Goal: Check status: Check status

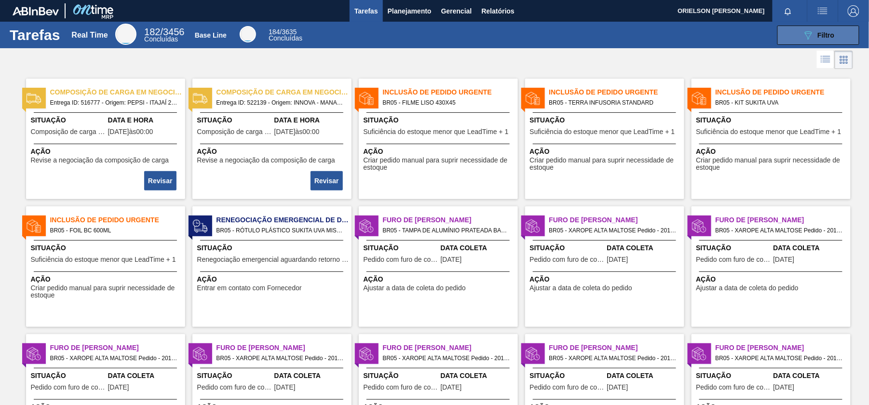
click at [845, 39] on button "089F7B8B-B2A5-4AFE-B5C0-19BA573D28AC Filtro" at bounding box center [818, 35] width 82 height 19
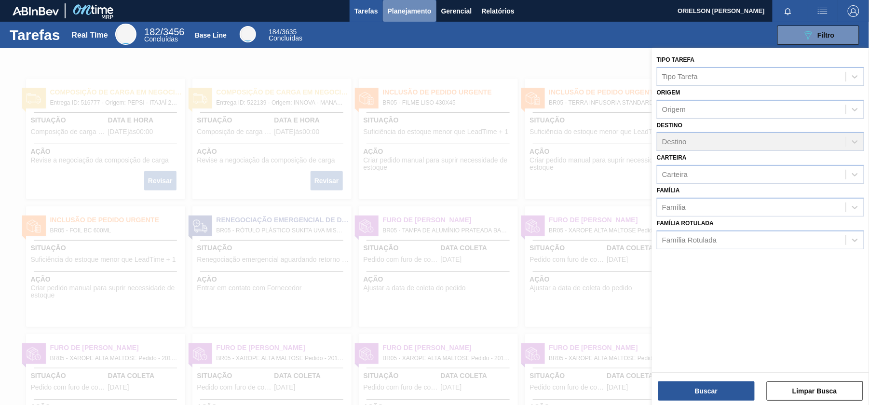
click at [402, 15] on span "Planejamento" at bounding box center [410, 11] width 44 height 12
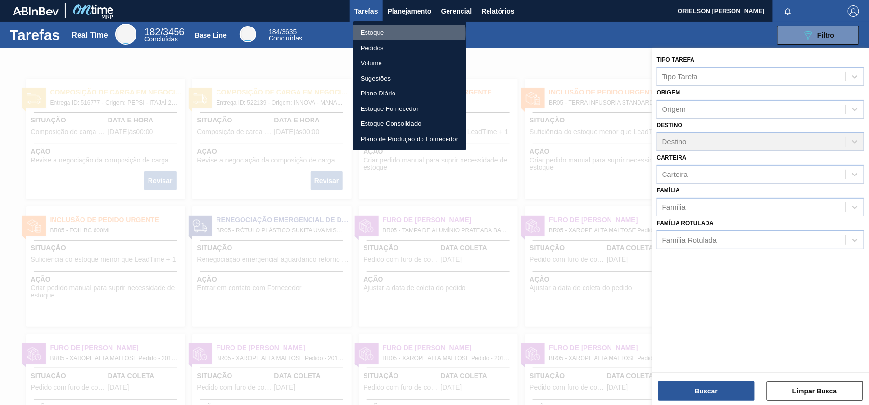
click at [375, 33] on li "Estoque" at bounding box center [409, 32] width 113 height 15
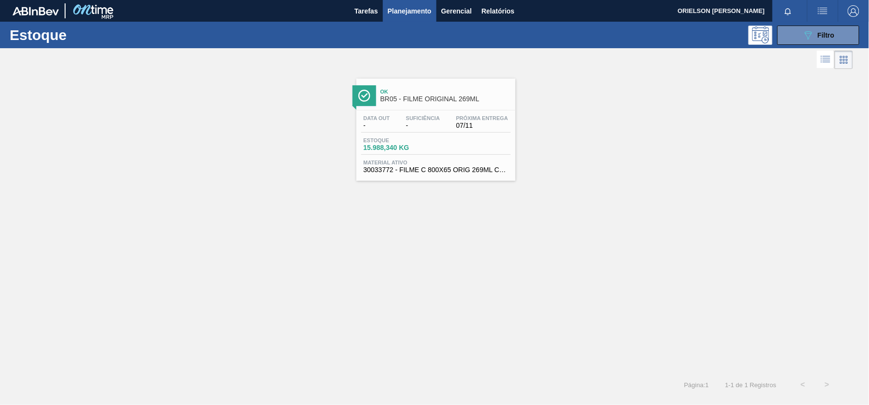
click at [805, 46] on div "Estoque 089F7B8B-B2A5-4AFE-B5C0-19BA573D28AC Filtro" at bounding box center [434, 35] width 869 height 27
click at [803, 34] on icon "089F7B8B-B2A5-4AFE-B5C0-19BA573D28AC" at bounding box center [808, 35] width 12 height 12
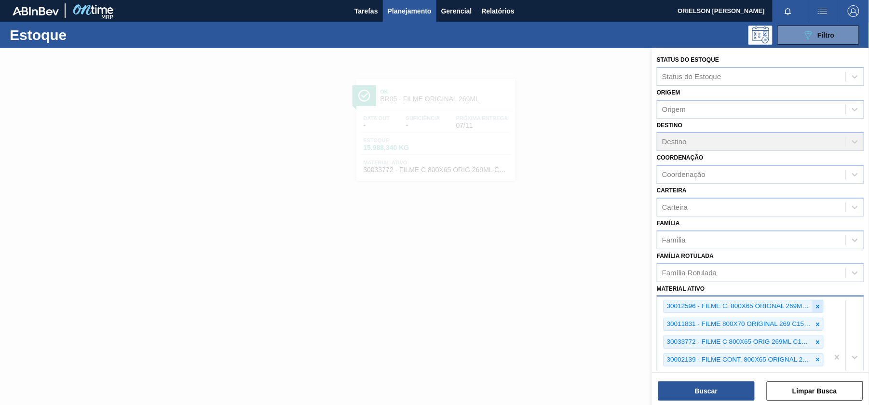
click at [816, 308] on icon at bounding box center [817, 306] width 7 height 7
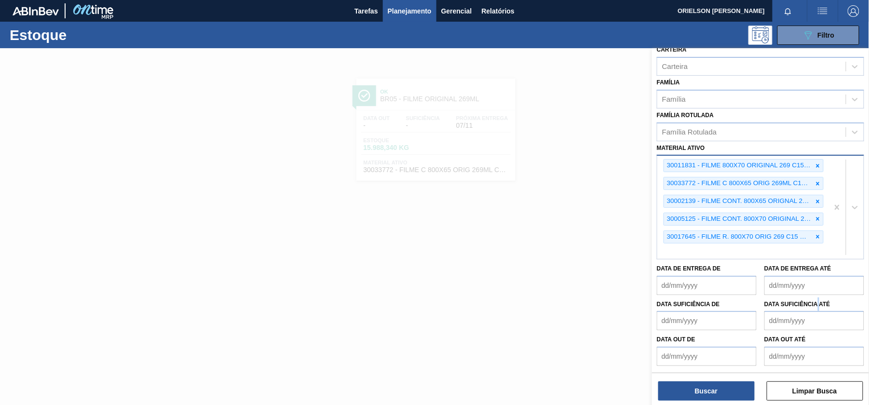
click at [816, 308] on div "Data suficiência até" at bounding box center [814, 313] width 100 height 33
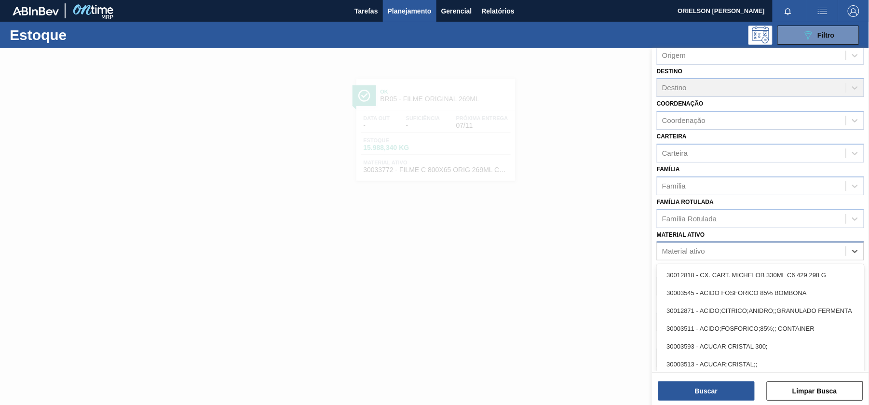
click at [716, 252] on div "Material ativo" at bounding box center [751, 251] width 188 height 14
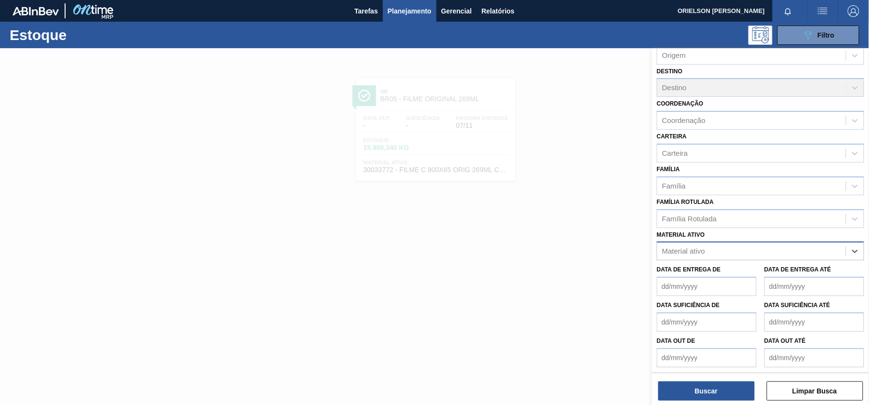
click at [684, 248] on div "Material ativo" at bounding box center [683, 251] width 43 height 8
click at [683, 220] on div "Família Rotulada" at bounding box center [689, 219] width 54 height 8
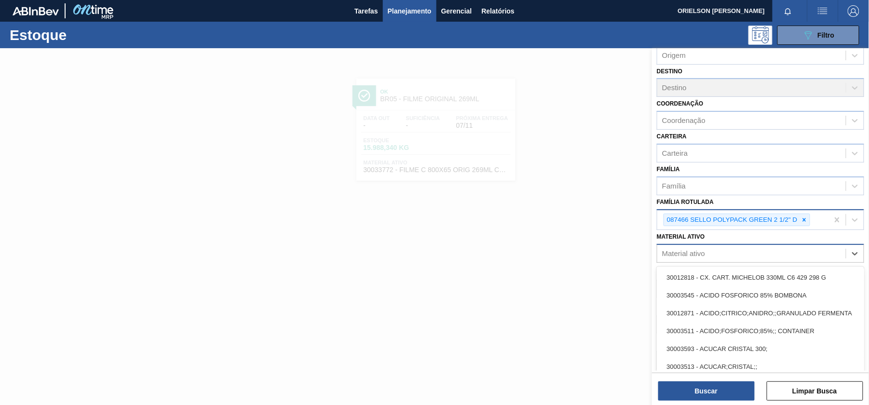
click at [695, 244] on div "Material ativo" at bounding box center [760, 253] width 207 height 19
click at [803, 222] on icon at bounding box center [804, 219] width 7 height 7
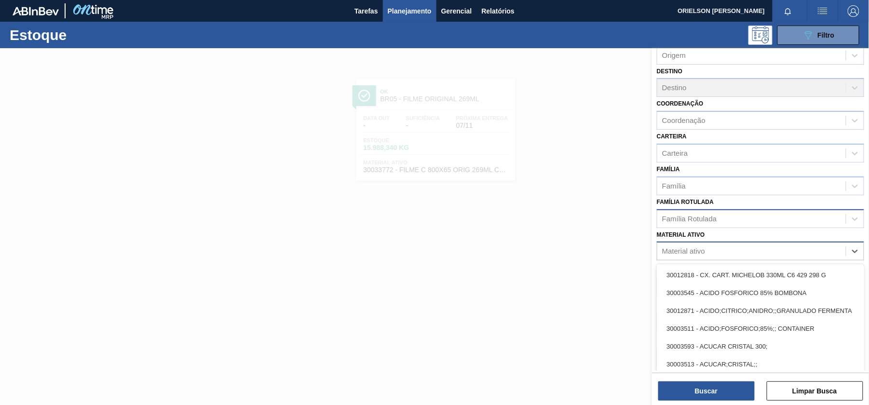
click at [774, 248] on div "Material ativo" at bounding box center [751, 251] width 188 height 14
paste ativo "30003623"
type ativo "30003623"
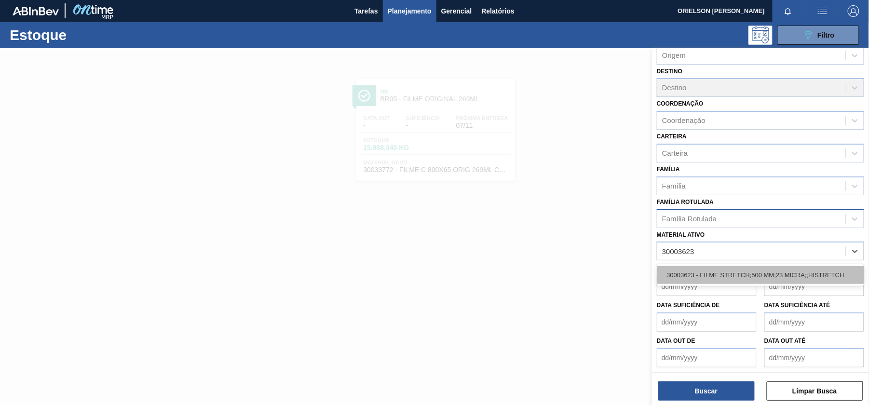
click at [747, 271] on div "30003623 - FILME STRETCH;500 MM;23 MICRA;;HISTRETCH" at bounding box center [760, 275] width 207 height 18
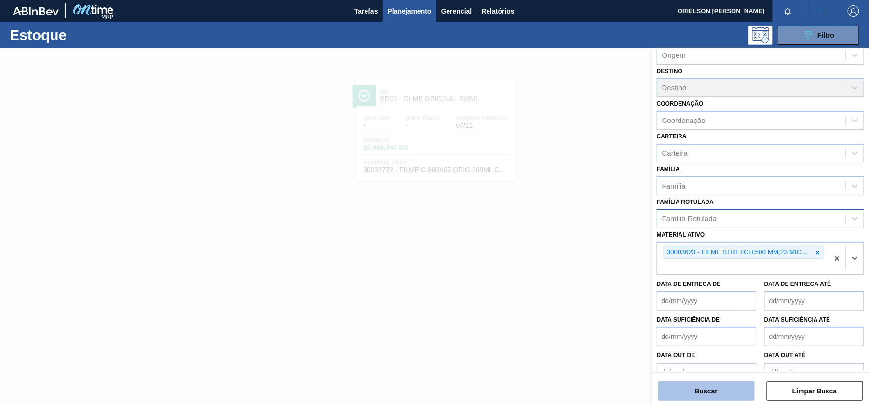
click at [693, 394] on button "Buscar" at bounding box center [706, 390] width 96 height 19
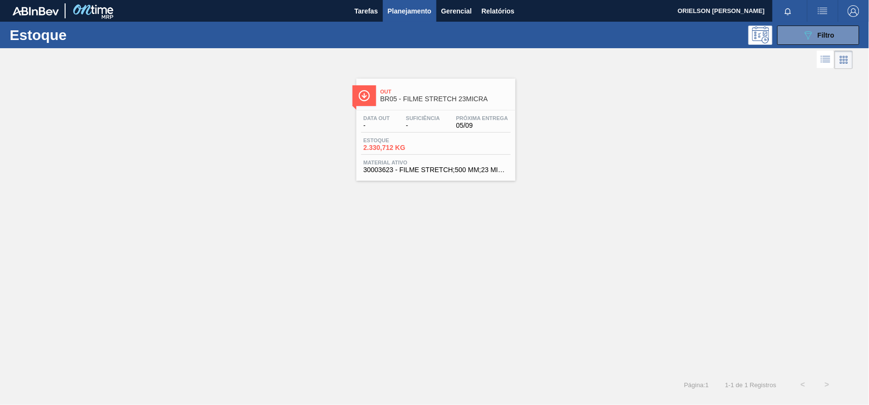
click at [423, 114] on div "Data out - Suficiência - Próxima Entrega 05/09 Estoque 2.330,712 KG Material at…" at bounding box center [435, 143] width 159 height 66
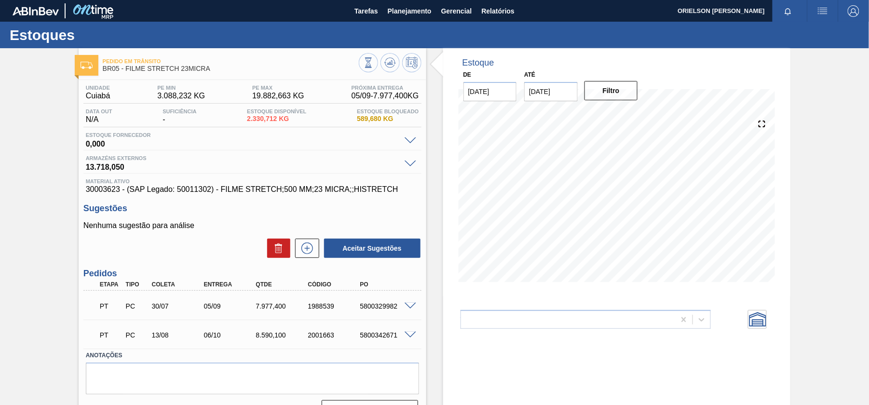
click at [408, 309] on div "PT PC 30/07 05/09 7.977,400 1988539 5800329982" at bounding box center [252, 305] width 338 height 24
click at [411, 305] on span at bounding box center [410, 306] width 12 height 7
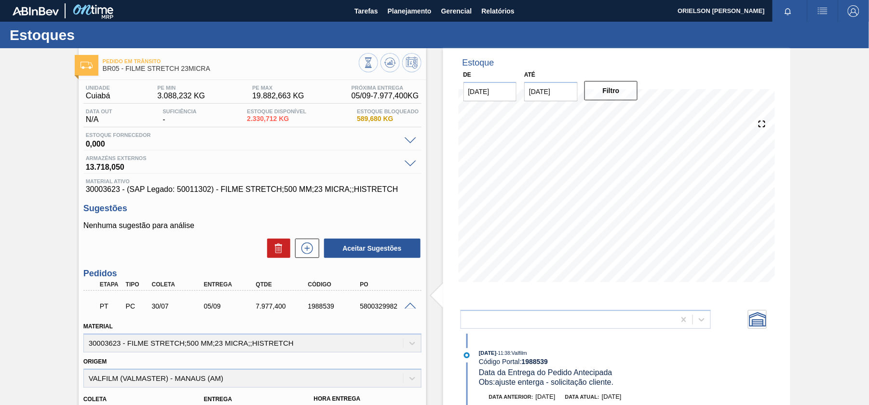
click at [411, 305] on span at bounding box center [410, 306] width 12 height 7
